Goal: Task Accomplishment & Management: Use online tool/utility

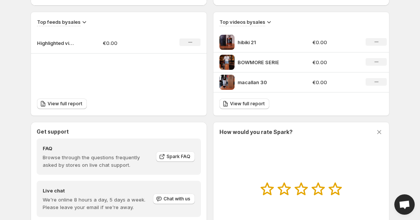
scroll to position [318, 0]
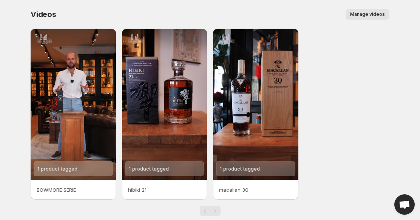
click at [360, 6] on div "Videos. This page is ready Videos Manage videos More actions Manage videos" at bounding box center [210, 14] width 358 height 29
click at [360, 12] on span "Manage videos" at bounding box center [367, 14] width 35 height 6
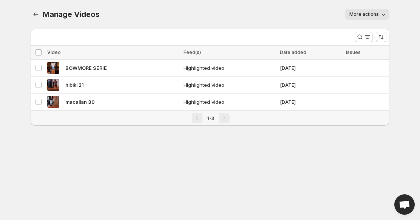
click at [356, 16] on span "More actions" at bounding box center [363, 14] width 29 height 6
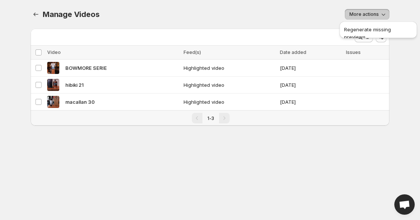
click at [312, 19] on div "More actions" at bounding box center [248, 14] width 281 height 11
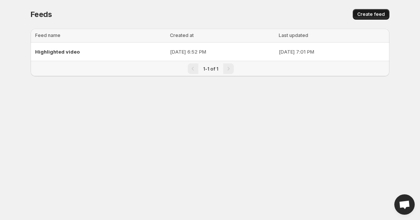
click at [368, 15] on span "Create feed" at bounding box center [371, 14] width 28 height 6
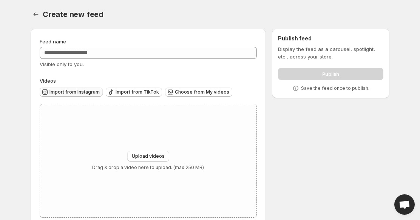
click at [94, 94] on span "Import from Instagram" at bounding box center [74, 92] width 50 height 6
